Goal: Task Accomplishment & Management: Complete application form

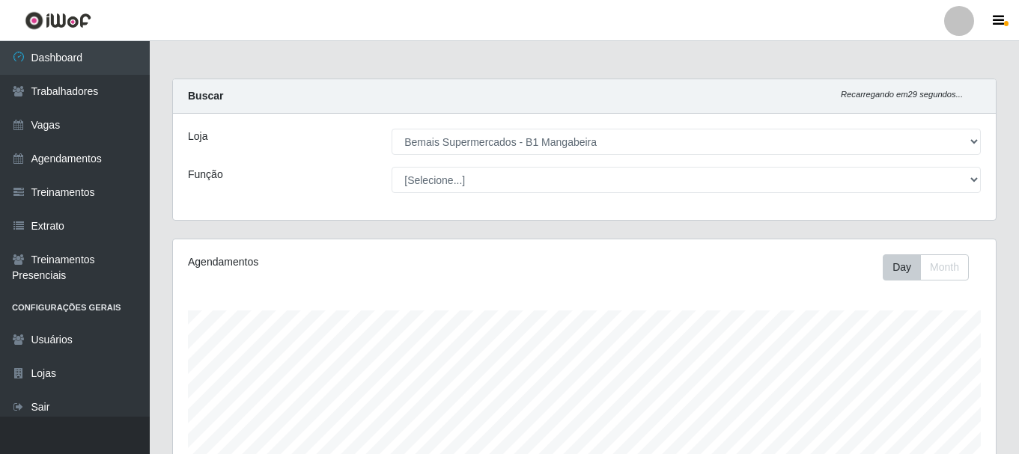
select select "403"
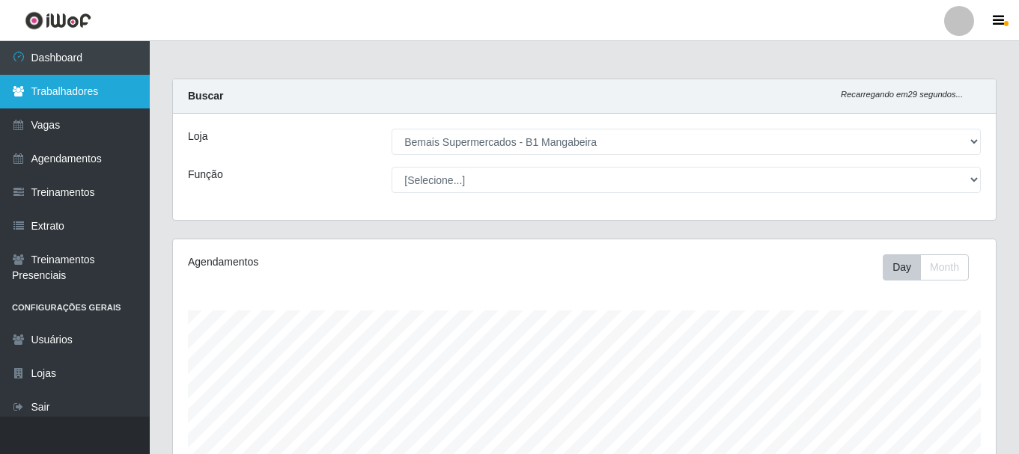
scroll to position [311, 823]
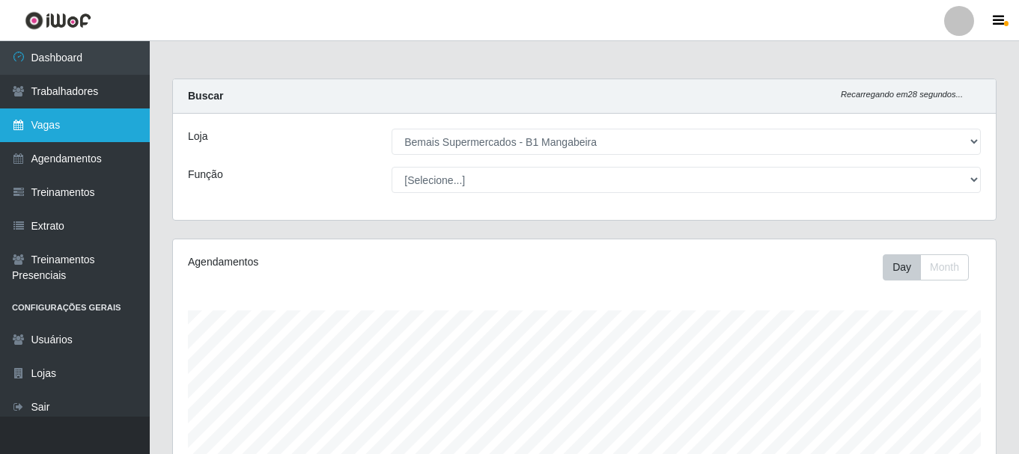
click at [69, 115] on link "Vagas" at bounding box center [75, 126] width 150 height 34
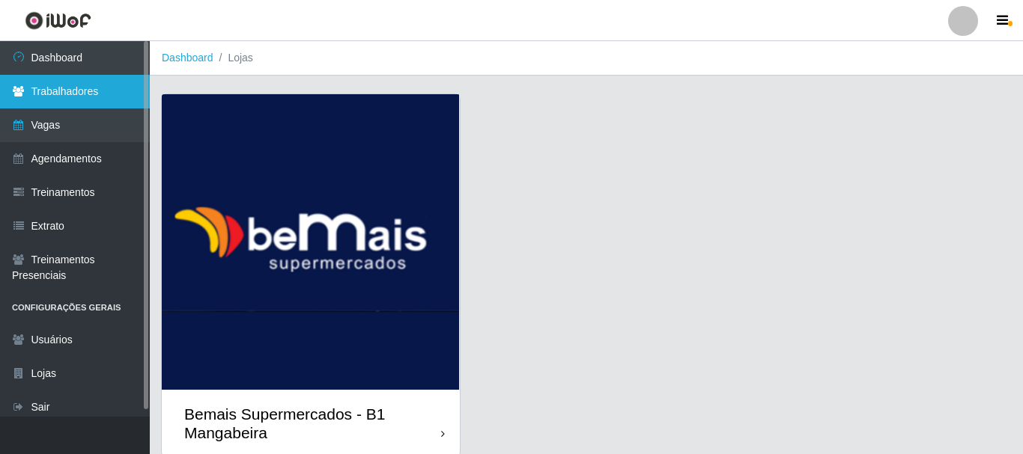
click at [66, 86] on link "Trabalhadores" at bounding box center [75, 92] width 150 height 34
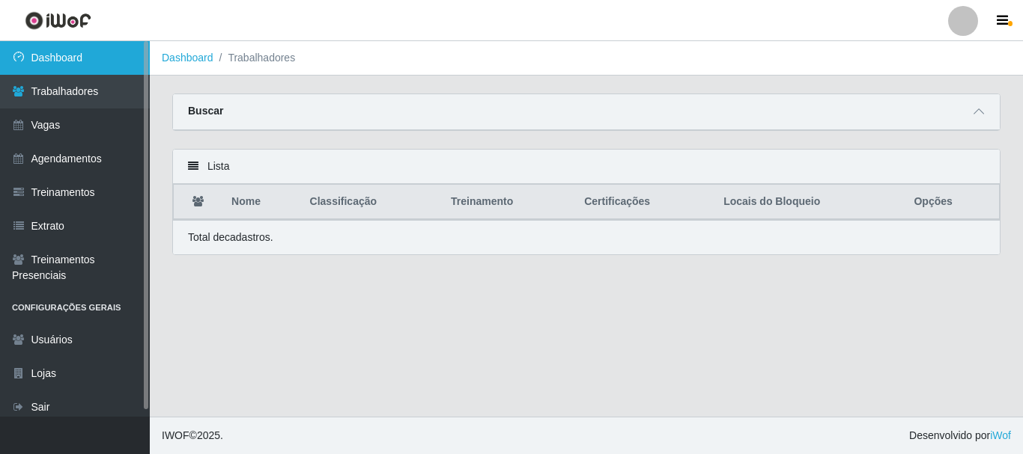
click at [66, 74] on link "Dashboard" at bounding box center [75, 58] width 150 height 34
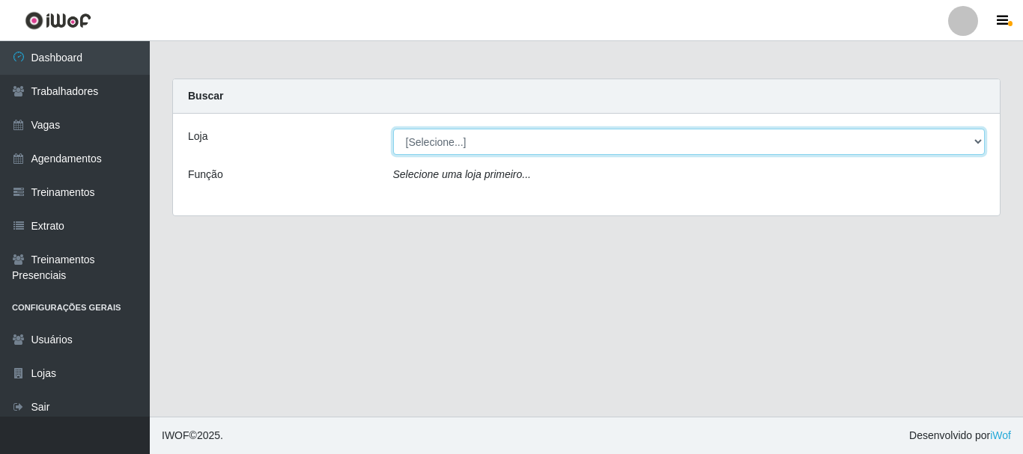
click at [811, 144] on select "[Selecione...] Bemais Supermercados - B1 [GEOGRAPHIC_DATA]" at bounding box center [689, 142] width 592 height 26
select select "403"
click at [393, 129] on select "[Selecione...] Bemais Supermercados - B1 [GEOGRAPHIC_DATA]" at bounding box center [689, 142] width 592 height 26
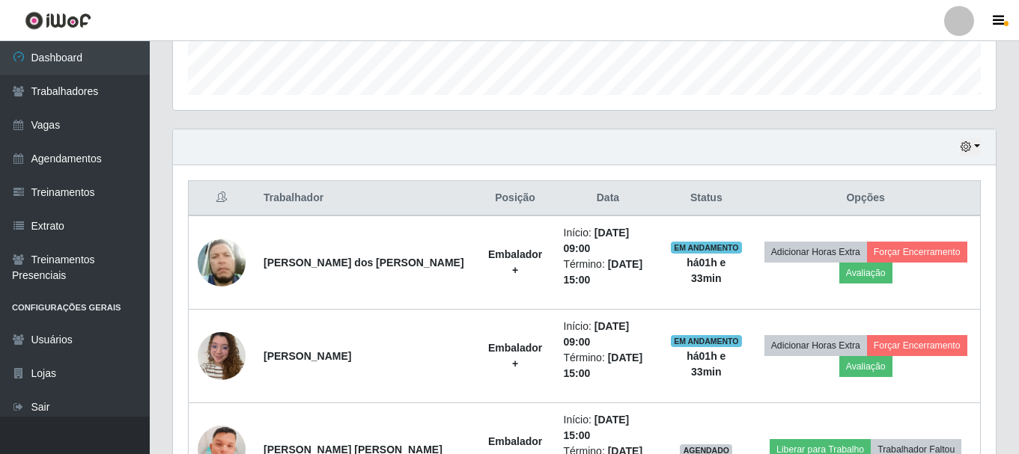
scroll to position [442, 0]
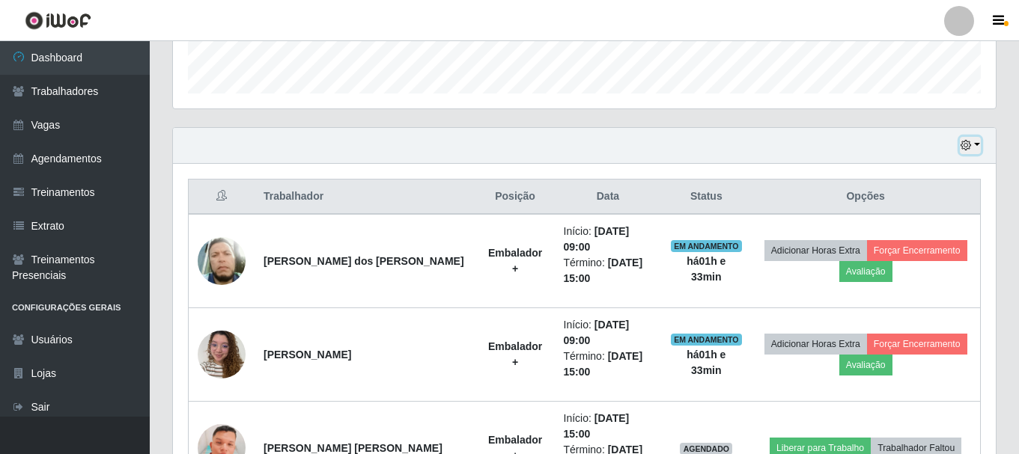
click at [963, 147] on icon "button" at bounding box center [965, 145] width 10 height 10
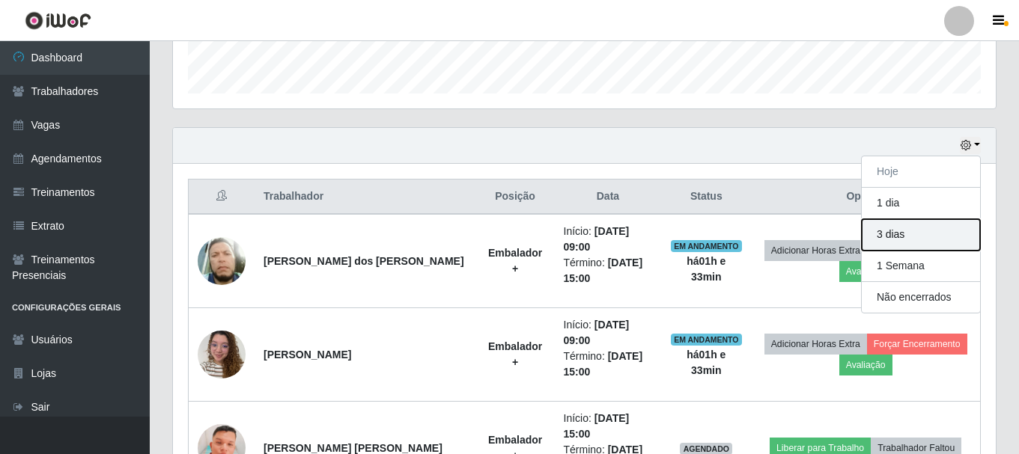
click at [902, 228] on button "3 dias" at bounding box center [921, 234] width 118 height 31
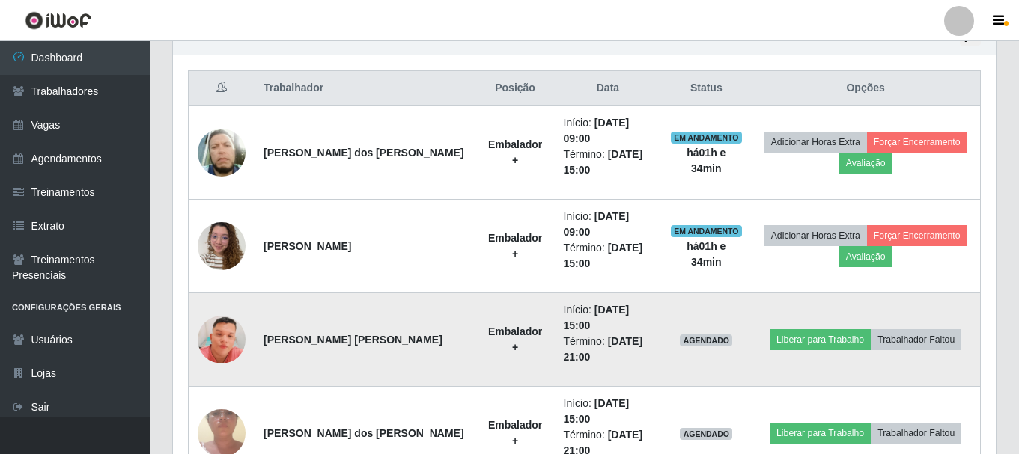
scroll to position [517, 0]
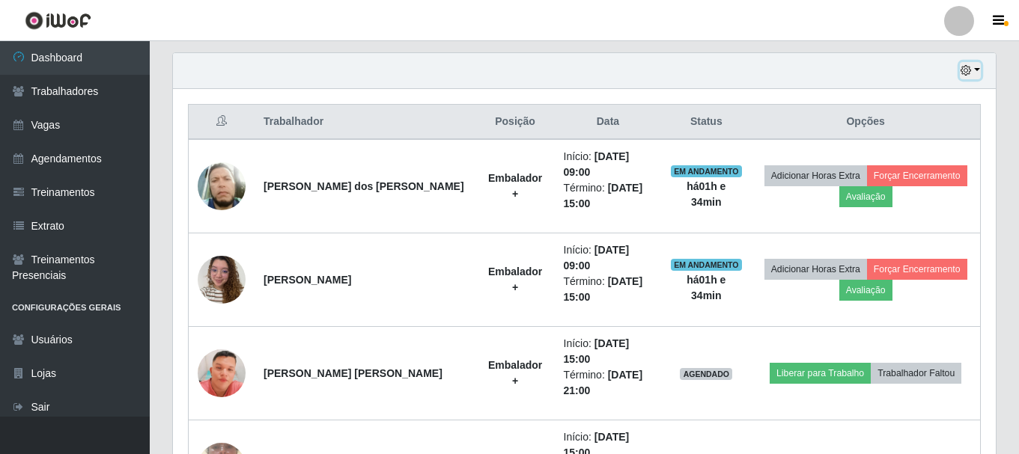
click at [975, 73] on button "button" at bounding box center [970, 70] width 21 height 17
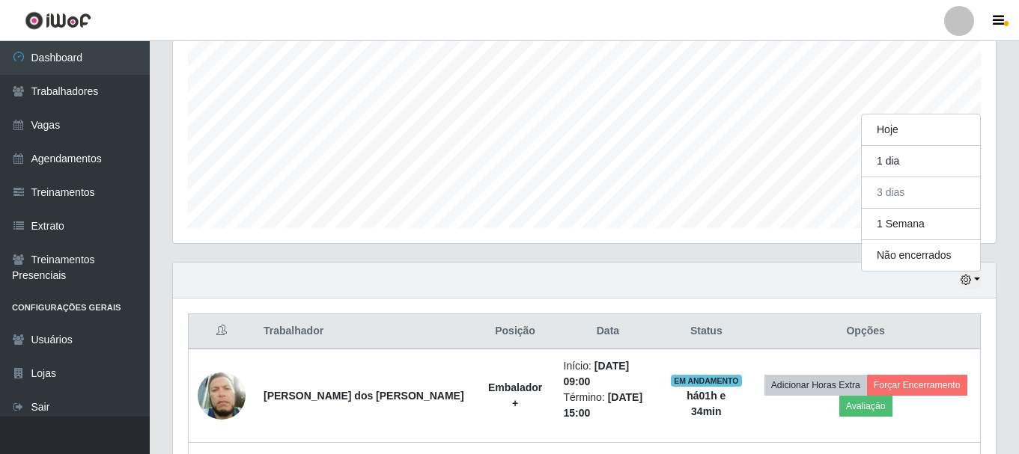
scroll to position [292, 0]
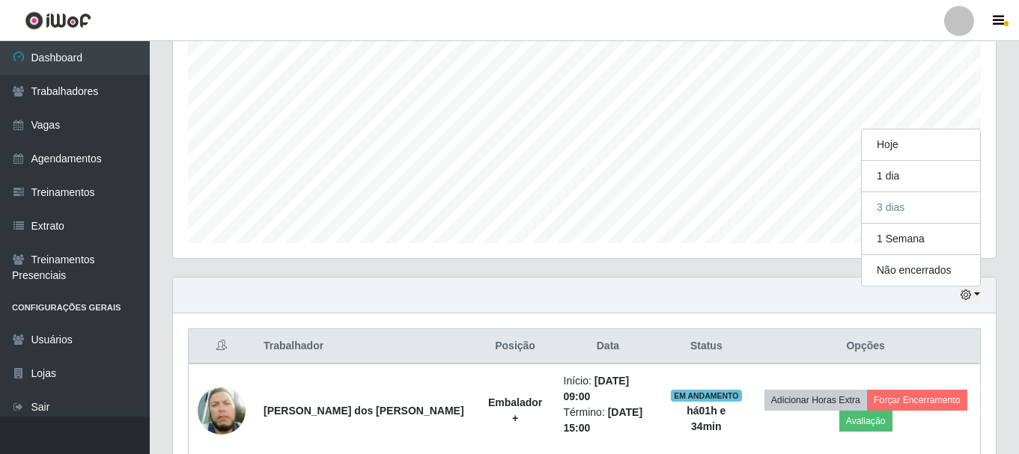
click at [549, 259] on div "Agendamentos Day Month 22/09 Agendamentos 12" at bounding box center [584, 112] width 847 height 330
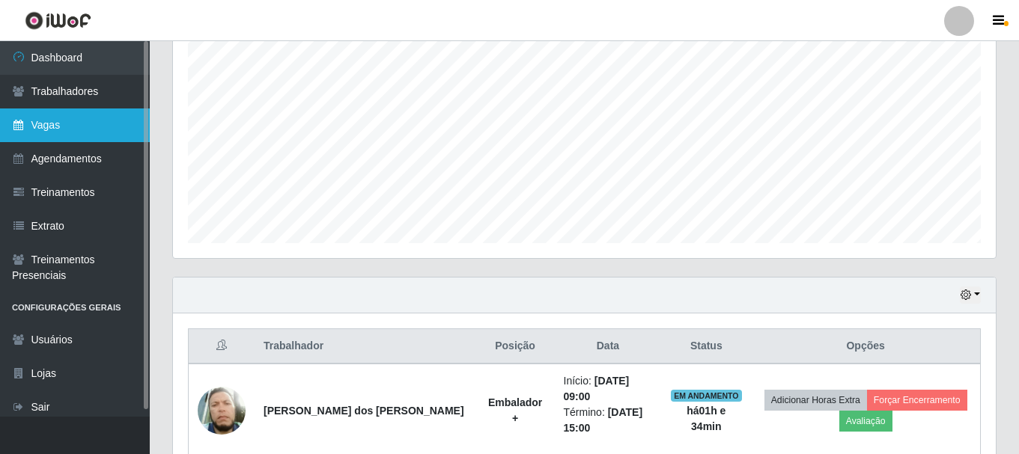
click at [41, 121] on link "Vagas" at bounding box center [75, 126] width 150 height 34
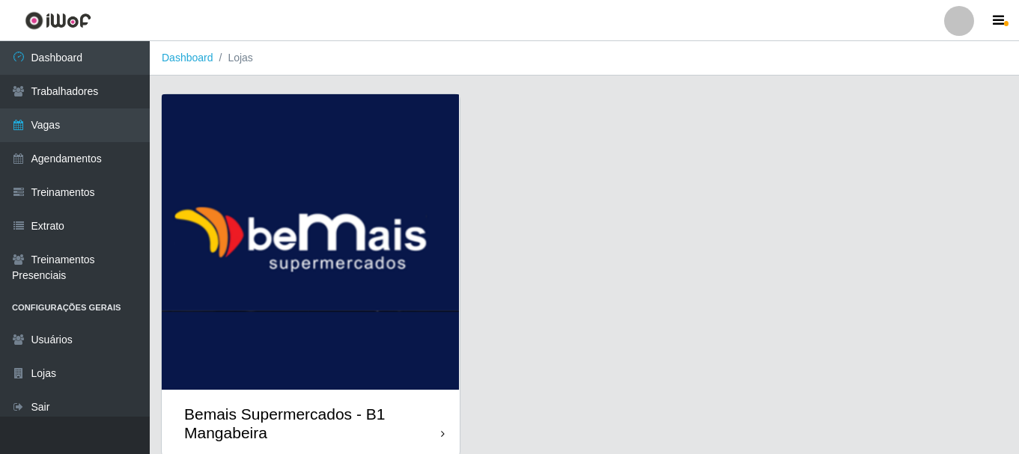
click at [363, 405] on div "Bemais Supermercados - B1 Mangabeira" at bounding box center [312, 423] width 257 height 37
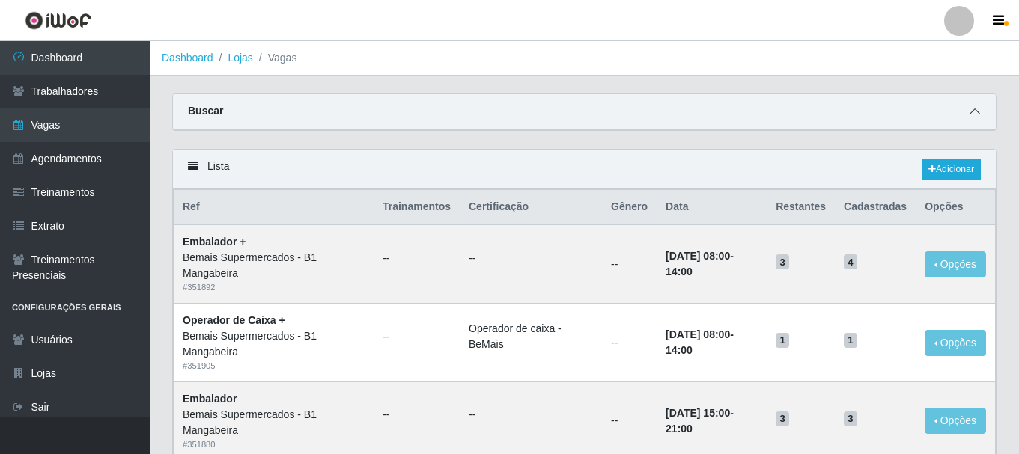
click at [970, 111] on icon at bounding box center [974, 111] width 10 height 10
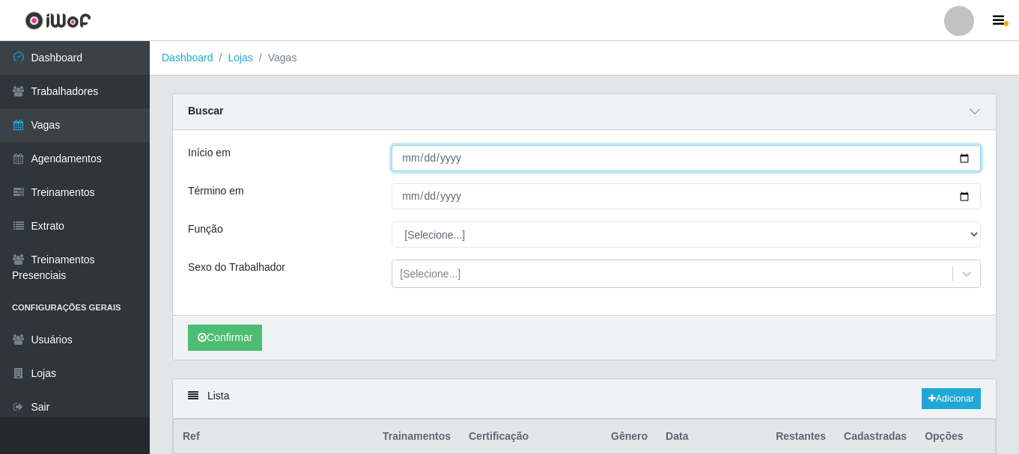
click at [406, 163] on input "Início em" at bounding box center [686, 158] width 589 height 26
type input "[DATE]"
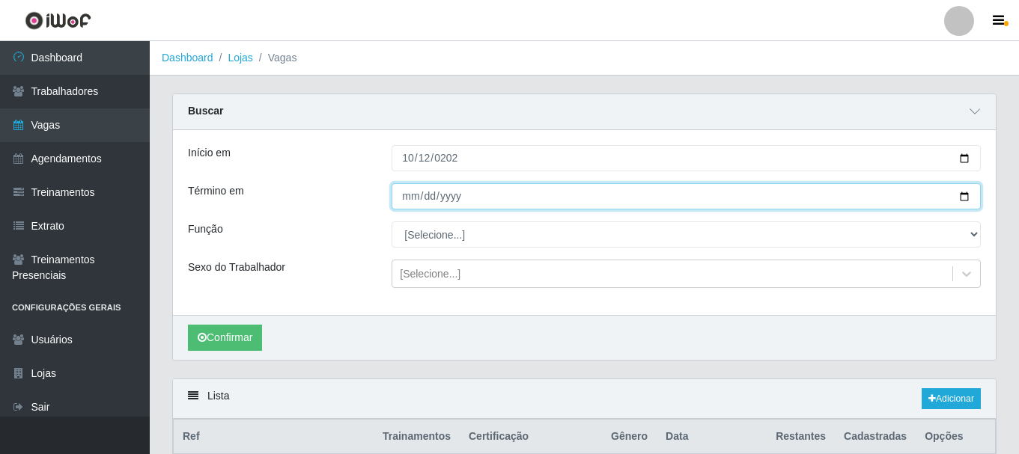
click at [404, 204] on input "Término em" at bounding box center [686, 196] width 589 height 26
type input "[DATE]"
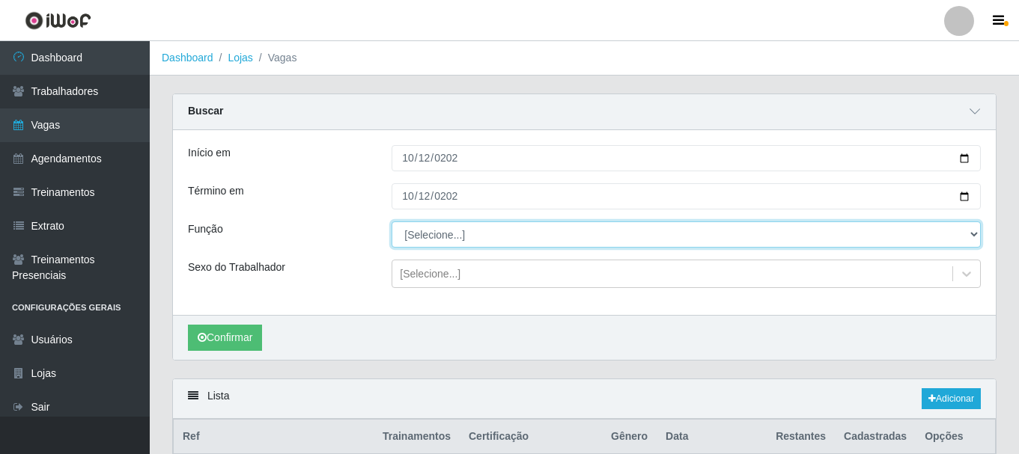
click at [438, 231] on select "[Selecione...] ASG ASG + ASG ++ Balconista de Açougue Balconista de Açougue + B…" at bounding box center [686, 235] width 589 height 26
click at [392, 222] on select "[Selecione...] ASG ASG + ASG ++ Balconista de Açougue Balconista de Açougue + B…" at bounding box center [686, 235] width 589 height 26
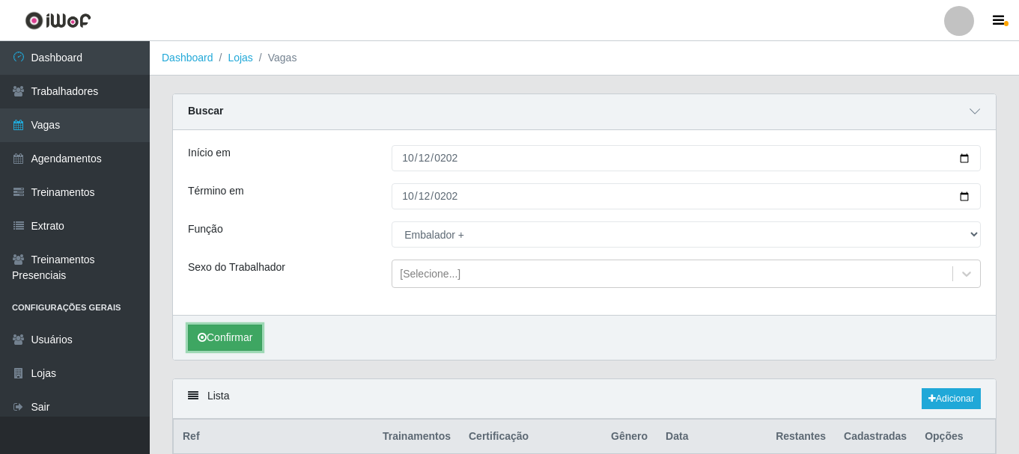
click at [233, 338] on button "Confirmar" at bounding box center [225, 338] width 74 height 26
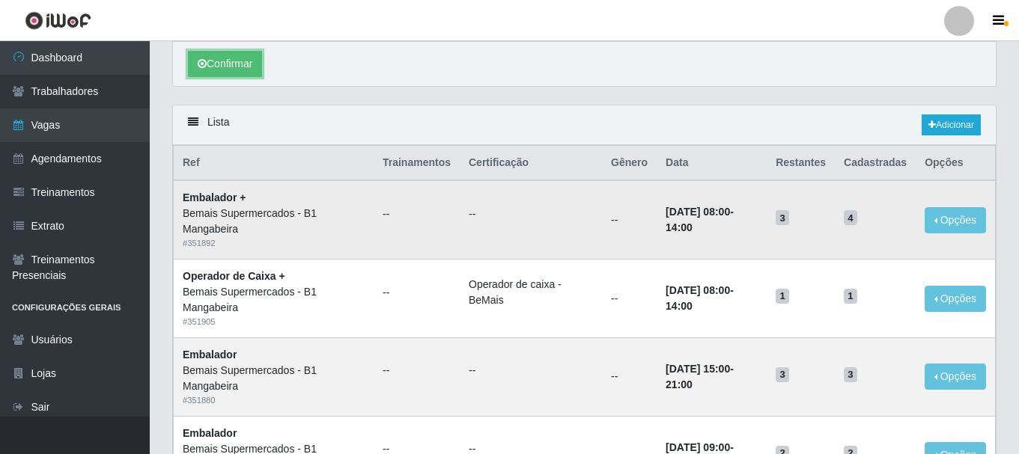
scroll to position [92, 0]
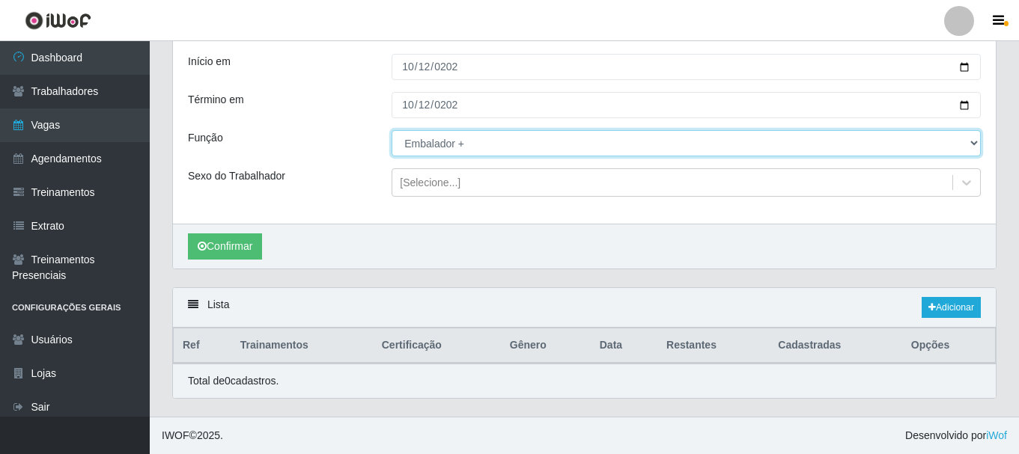
click at [427, 148] on select "[Selecione...] ASG ASG + ASG ++ Balconista de Açougue Balconista de Açougue + B…" at bounding box center [686, 143] width 589 height 26
click at [392, 130] on select "[Selecione...] ASG ASG + ASG ++ Balconista de Açougue Balconista de Açougue + B…" at bounding box center [686, 143] width 589 height 26
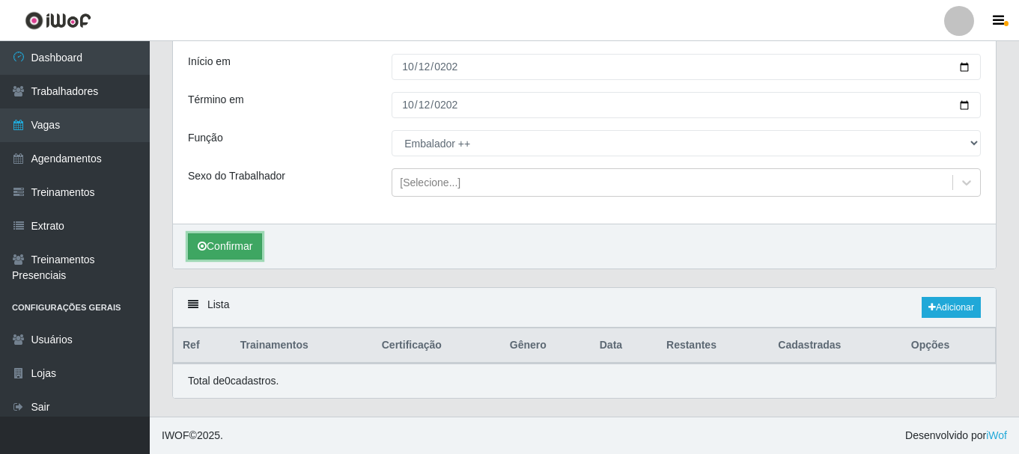
click at [246, 257] on button "Confirmar" at bounding box center [225, 247] width 74 height 26
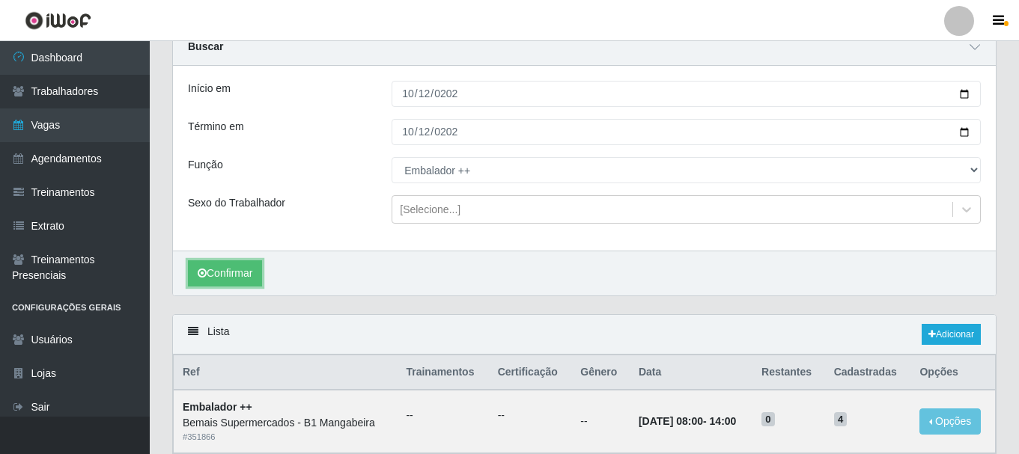
scroll to position [16, 0]
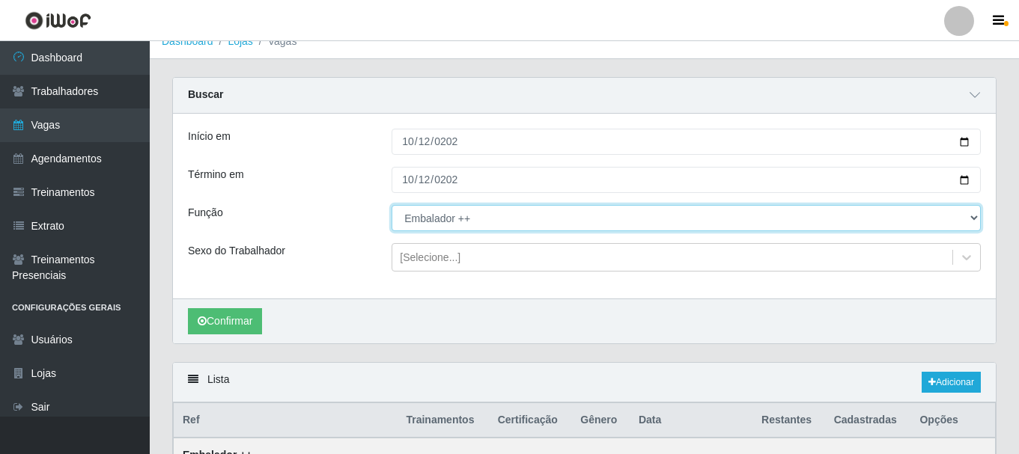
click at [454, 212] on select "[Selecione...] ASG ASG + ASG ++ Balconista de Açougue Balconista de Açougue + B…" at bounding box center [686, 218] width 589 height 26
select select "73"
click at [392, 206] on select "[Selecione...] ASG ASG + ASG ++ Balconista de Açougue Balconista de Açougue + B…" at bounding box center [686, 218] width 589 height 26
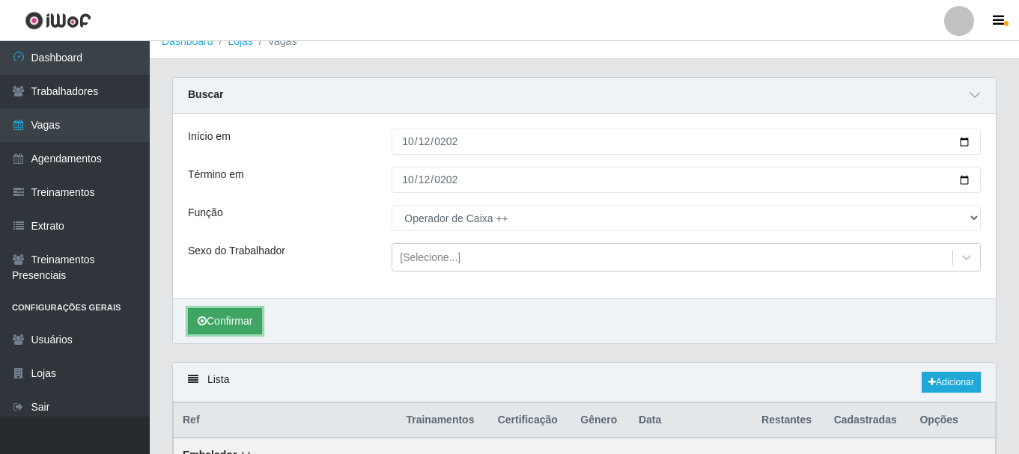
click at [243, 317] on button "Confirmar" at bounding box center [225, 321] width 74 height 26
